Goal: Information Seeking & Learning: Learn about a topic

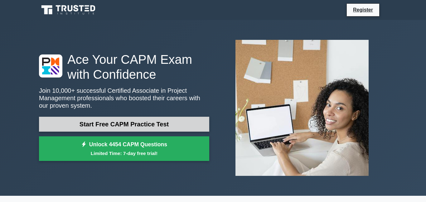
click at [134, 125] on link "Start Free CAPM Practice Test" at bounding box center [124, 124] width 170 height 15
